Goal: Information Seeking & Learning: Learn about a topic

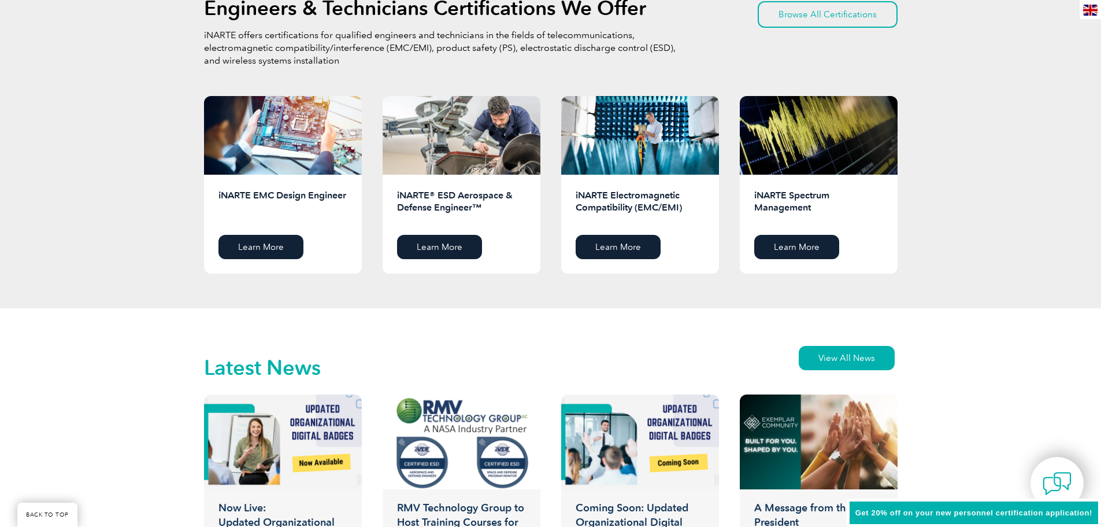
scroll to position [1676, 0]
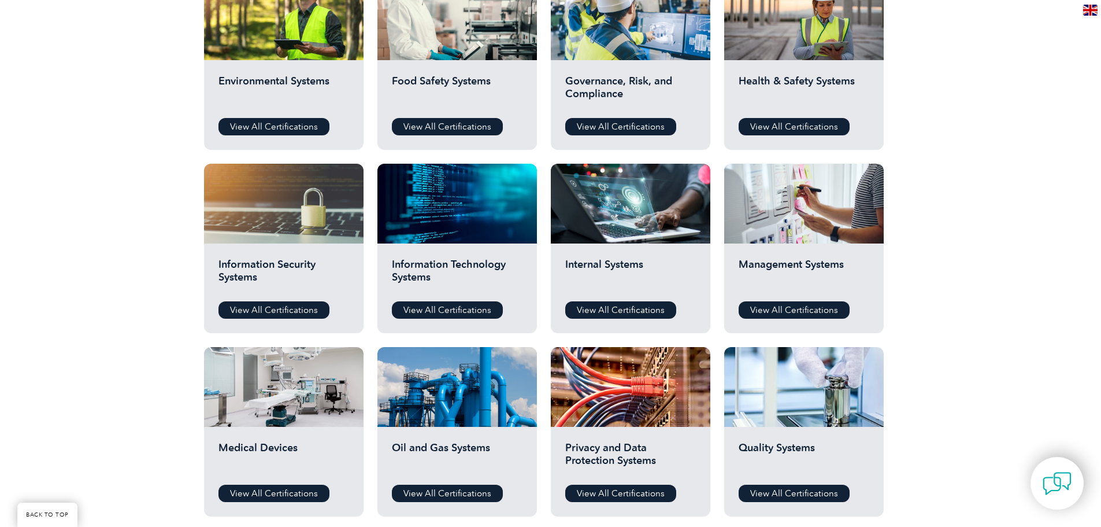
scroll to position [462, 0]
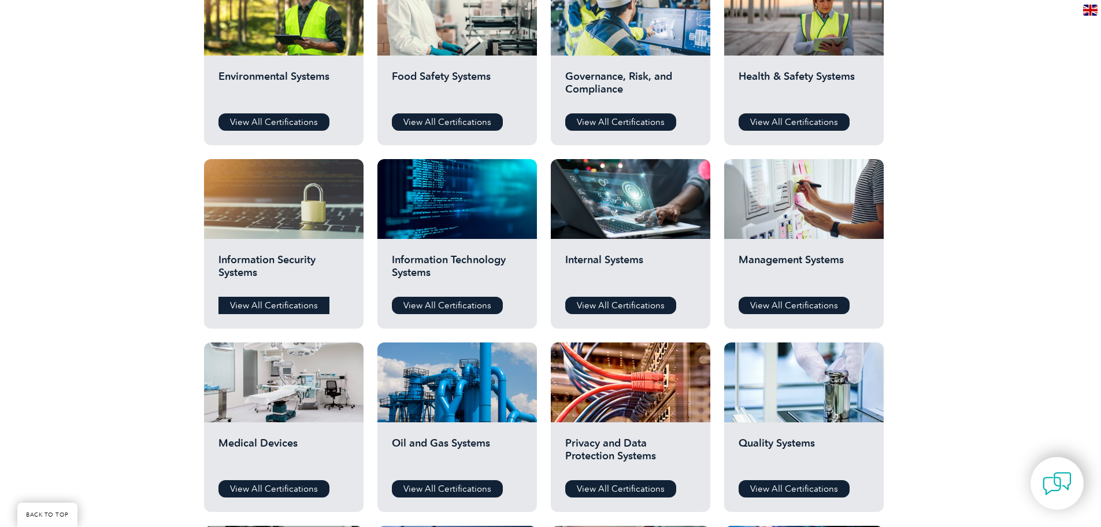
click at [273, 308] on link "View All Certifications" at bounding box center [274, 305] width 111 height 17
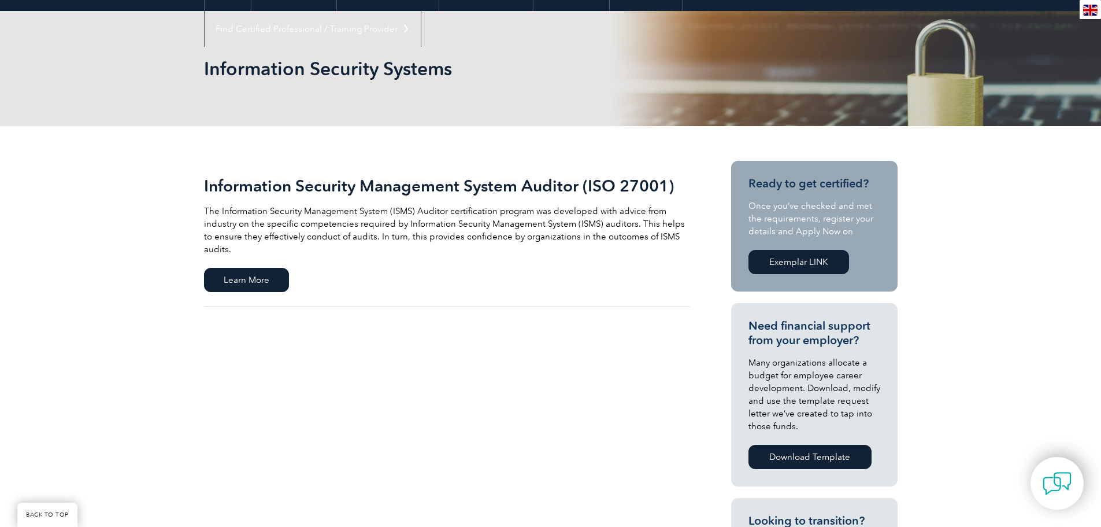
scroll to position [129, 0]
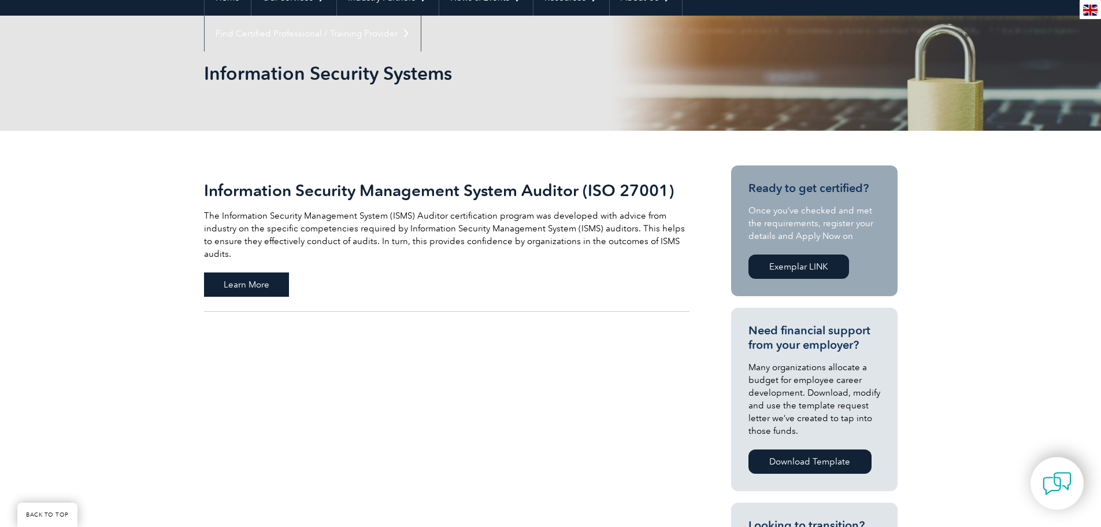
click at [284, 272] on span "Learn More" at bounding box center [246, 284] width 85 height 24
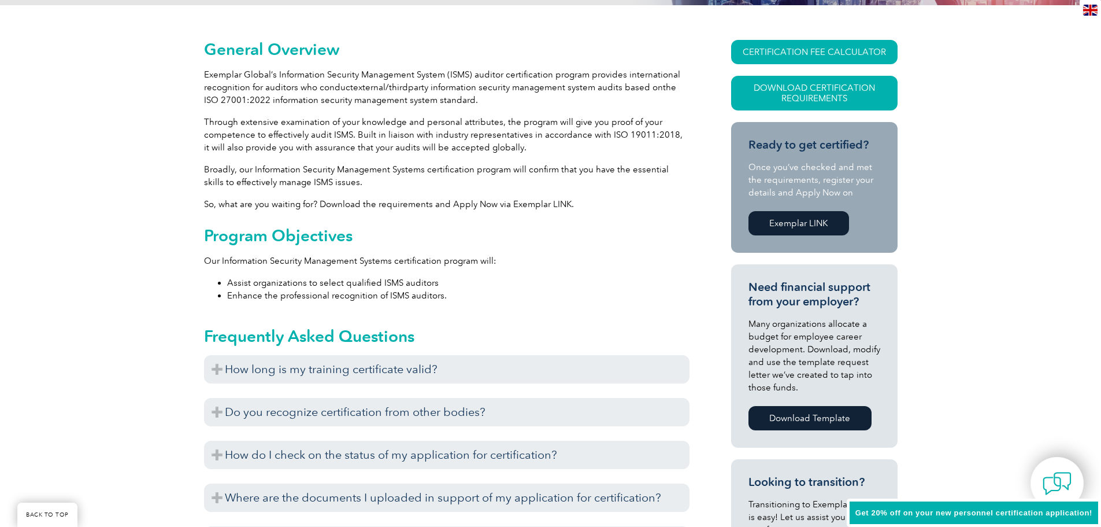
scroll to position [289, 0]
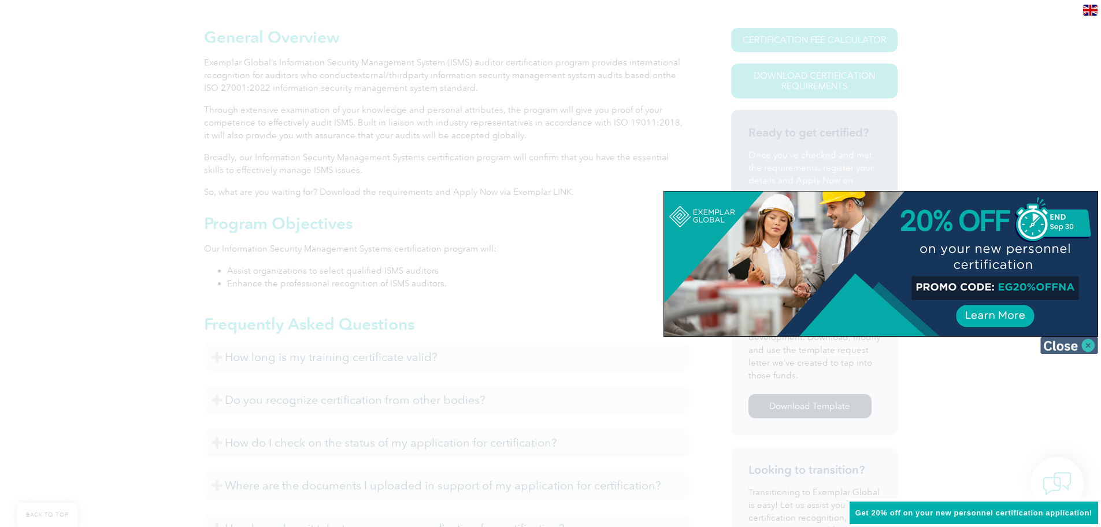
click at [1083, 343] on img at bounding box center [1069, 344] width 58 height 17
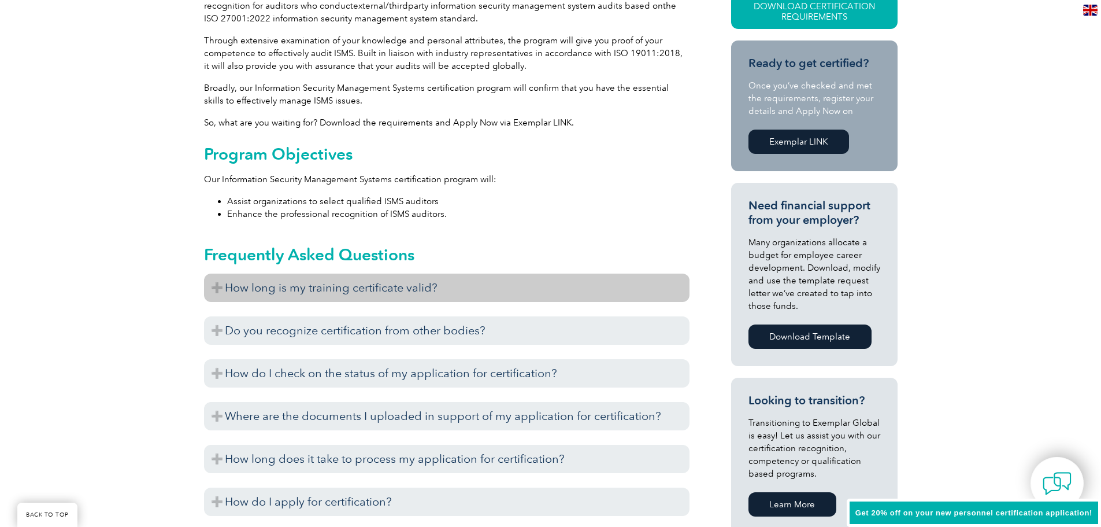
scroll to position [347, 0]
